Goal: Navigation & Orientation: Find specific page/section

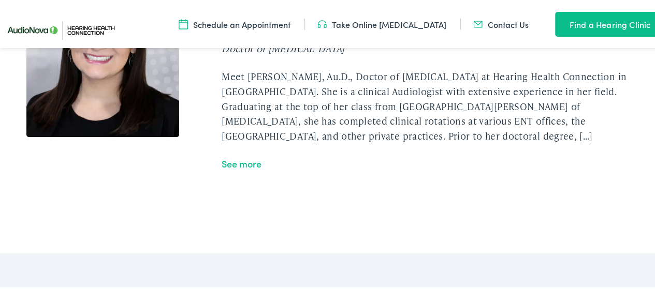
scroll to position [2114, 0]
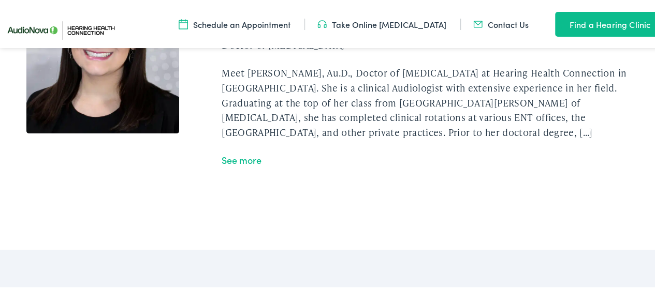
click at [234, 157] on link "See more" at bounding box center [242, 158] width 40 height 13
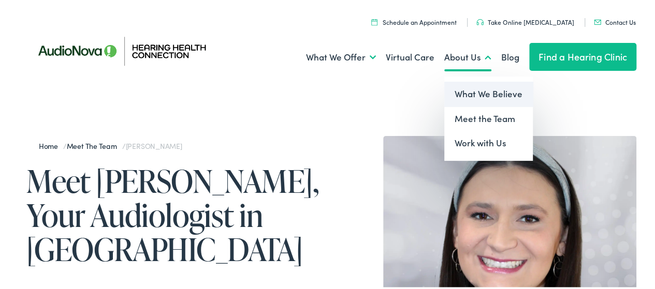
click at [462, 83] on link "What We Believe" at bounding box center [488, 92] width 89 height 25
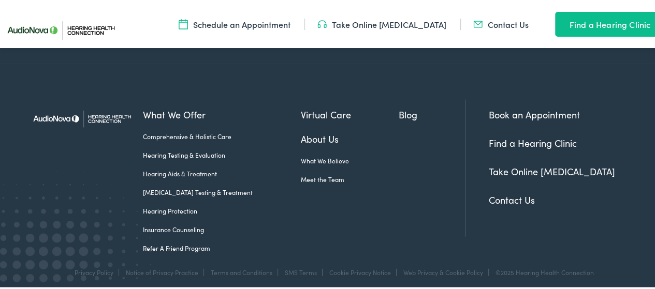
scroll to position [1241, 0]
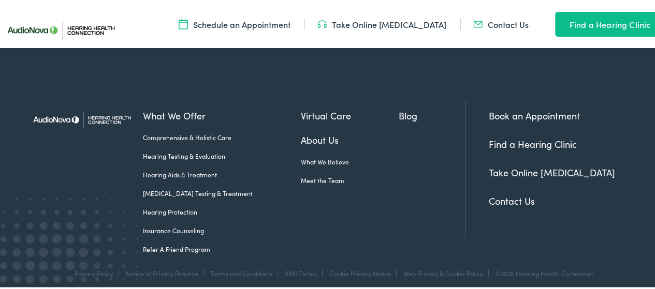
click at [195, 169] on link "Hearing Aids & Treatment" at bounding box center [221, 173] width 157 height 9
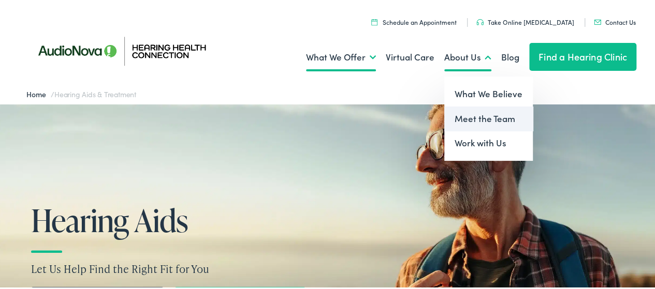
click at [464, 120] on link "Meet the Team" at bounding box center [488, 117] width 89 height 25
